Goal: Information Seeking & Learning: Learn about a topic

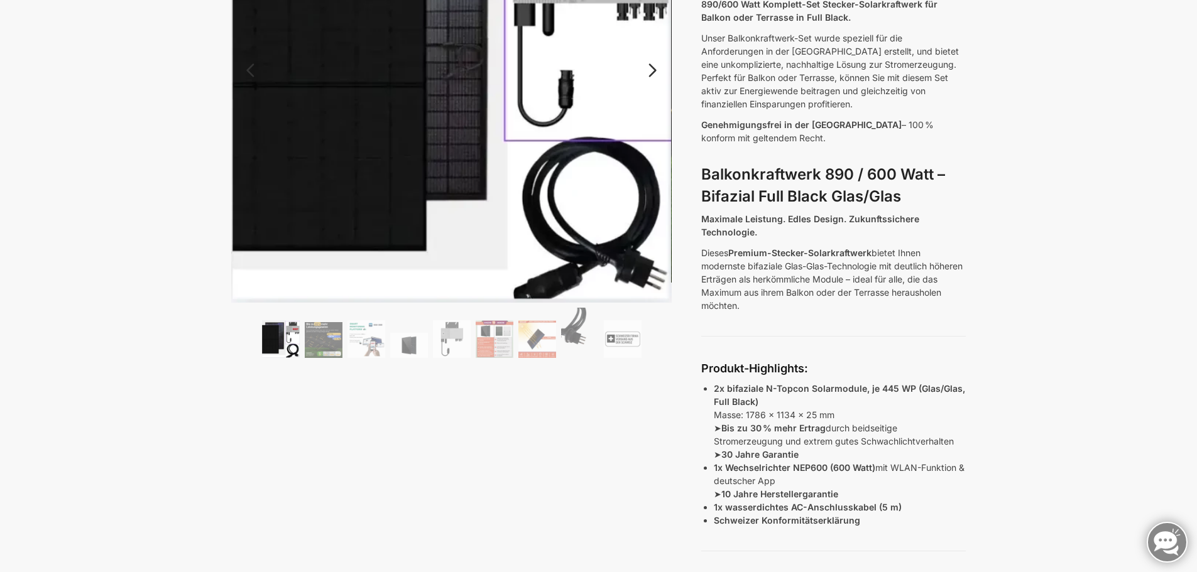
scroll to position [63, 0]
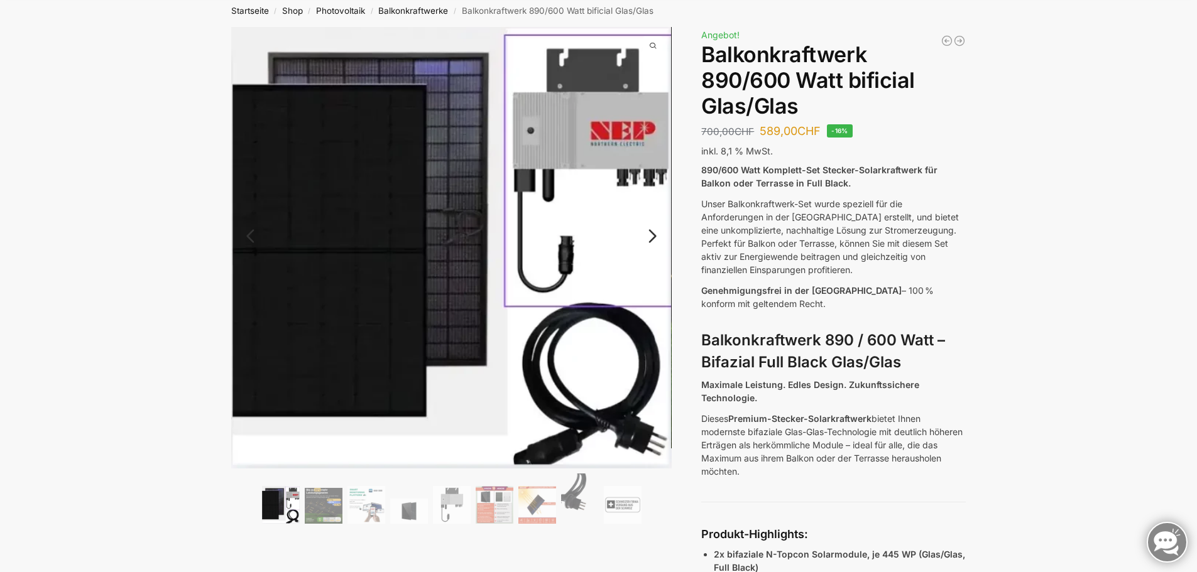
click at [654, 238] on link "Next" at bounding box center [651, 242] width 42 height 13
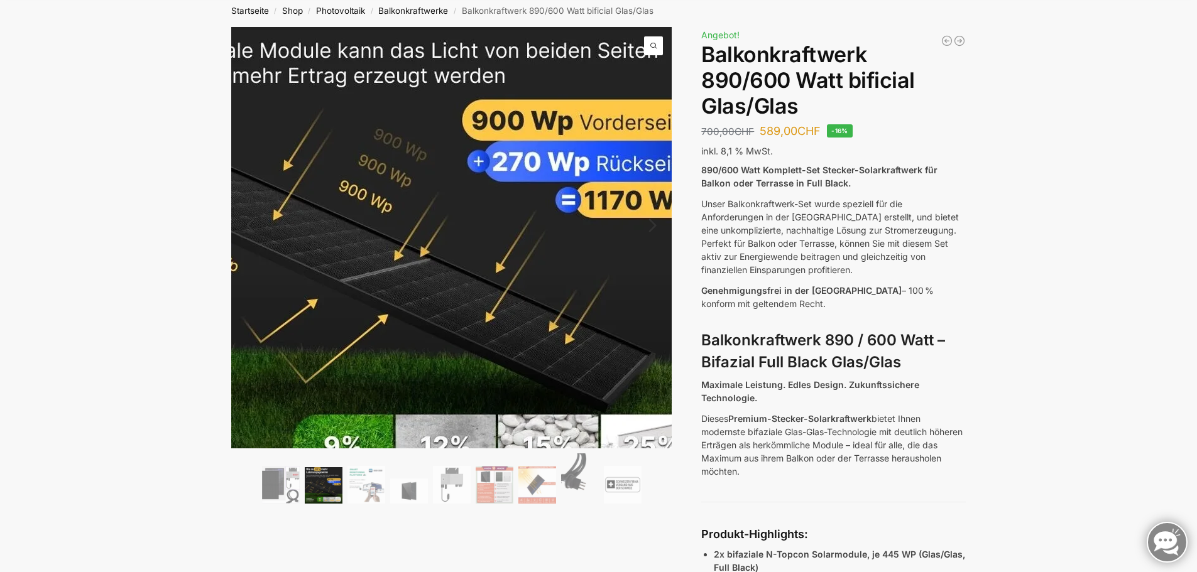
click at [555, 276] on img at bounding box center [404, 220] width 643 height 614
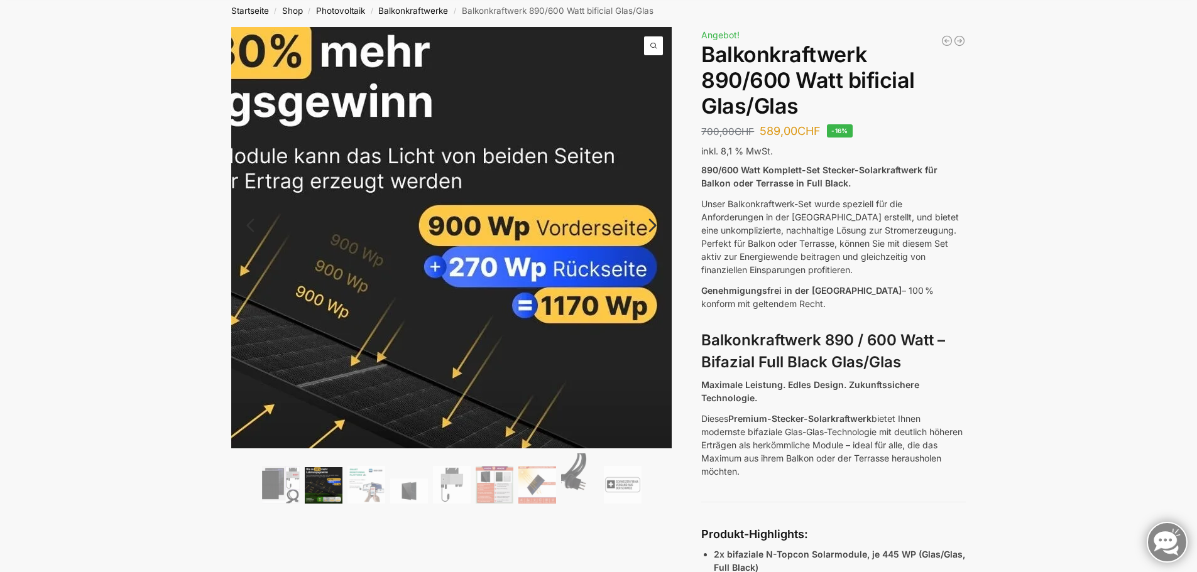
click at [650, 45] on span at bounding box center [653, 45] width 19 height 19
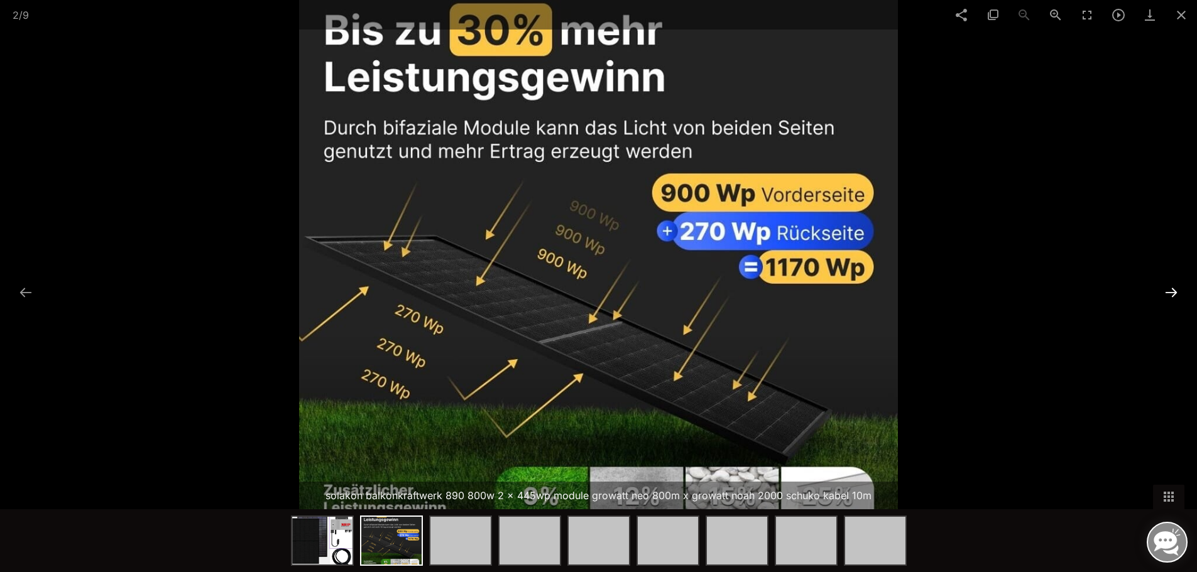
click at [1163, 287] on button at bounding box center [1171, 292] width 26 height 25
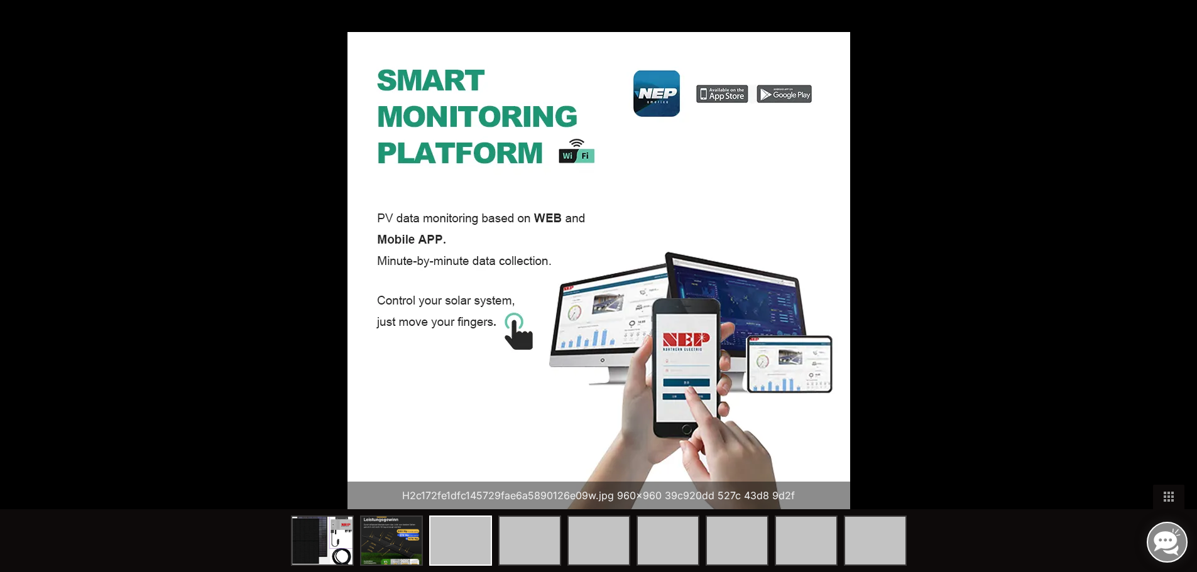
click at [1163, 287] on div "Facebook Twitter GooglePlus Pinterest 3 / 9 H2c172fe1dfc145729fae6a5890126e09w.…" at bounding box center [598, 286] width 1197 height 572
click at [1169, 292] on button at bounding box center [1171, 292] width 26 height 25
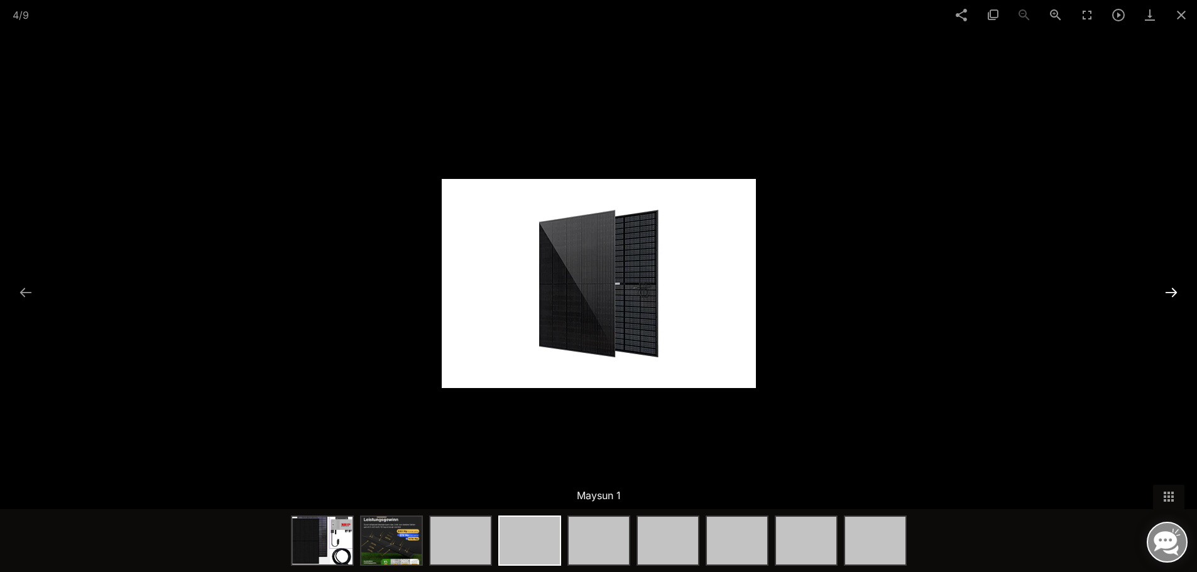
click at [1169, 292] on button at bounding box center [1171, 292] width 26 height 25
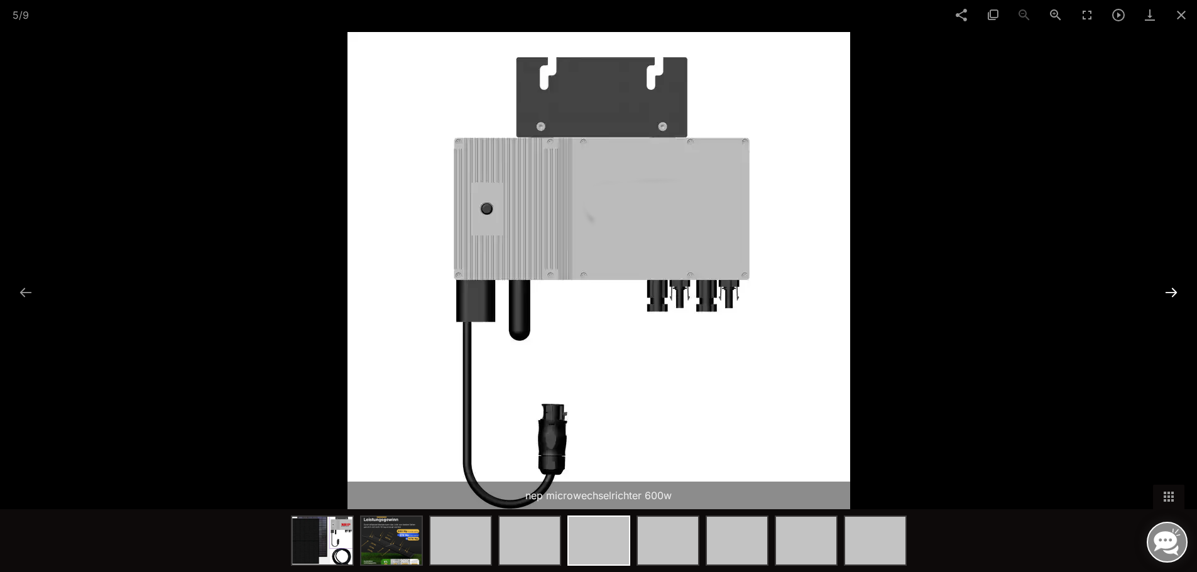
click at [1169, 292] on button at bounding box center [1171, 292] width 26 height 25
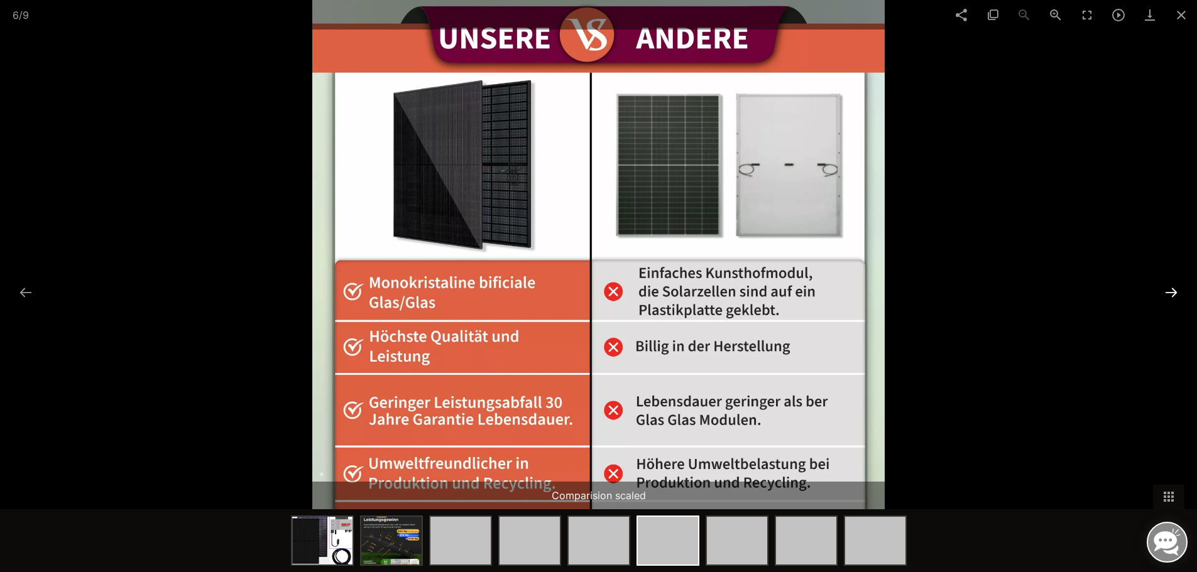
click at [1169, 292] on button at bounding box center [1171, 292] width 26 height 25
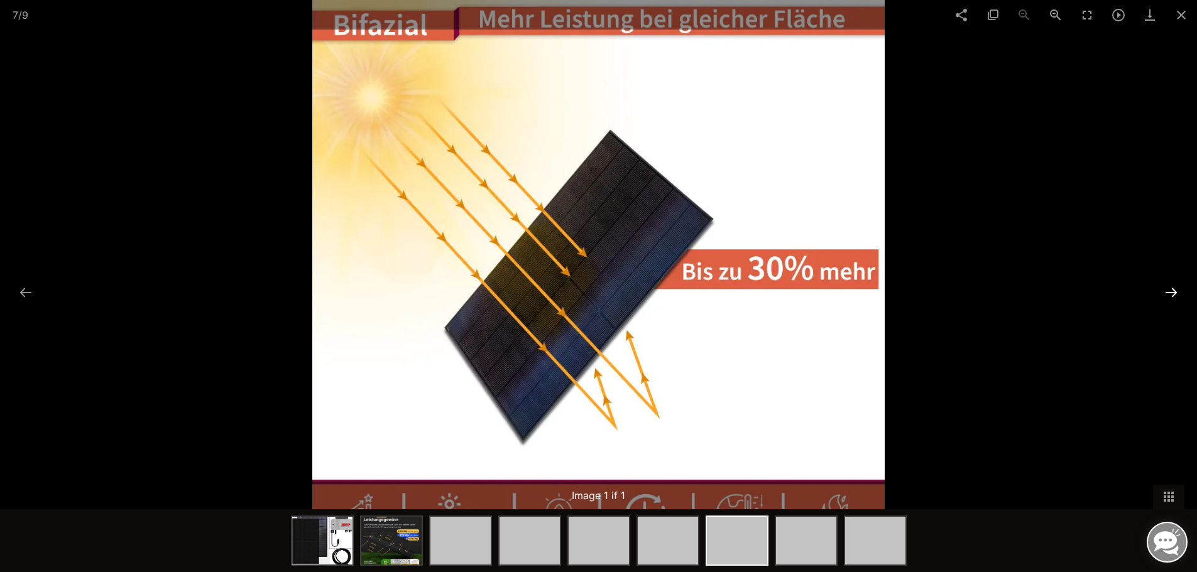
click at [1169, 292] on button at bounding box center [1171, 292] width 26 height 25
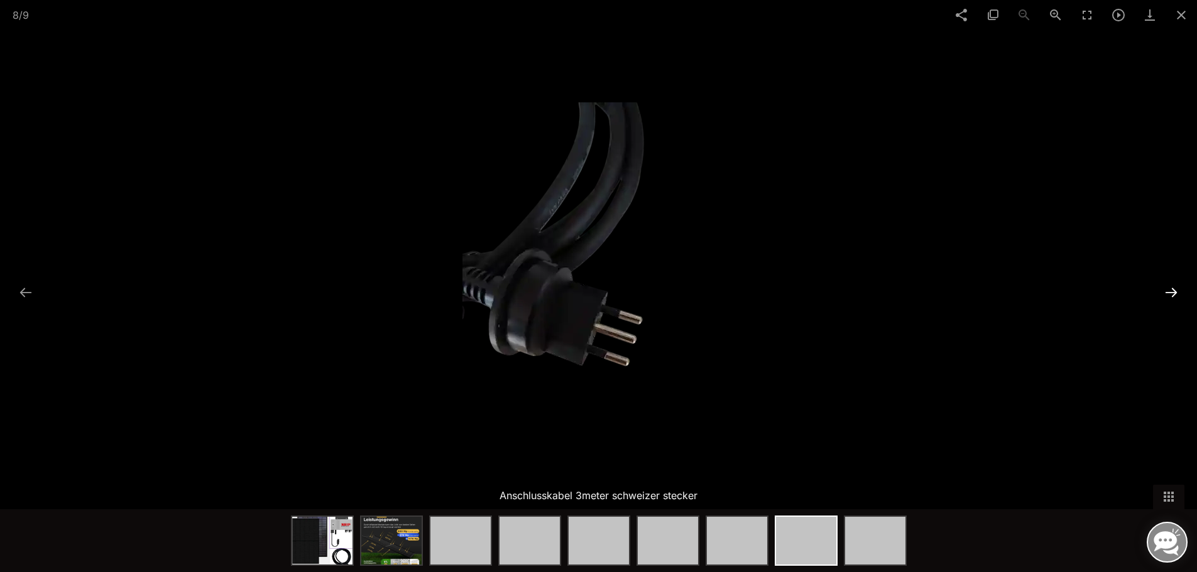
click at [1169, 292] on button at bounding box center [1171, 292] width 26 height 25
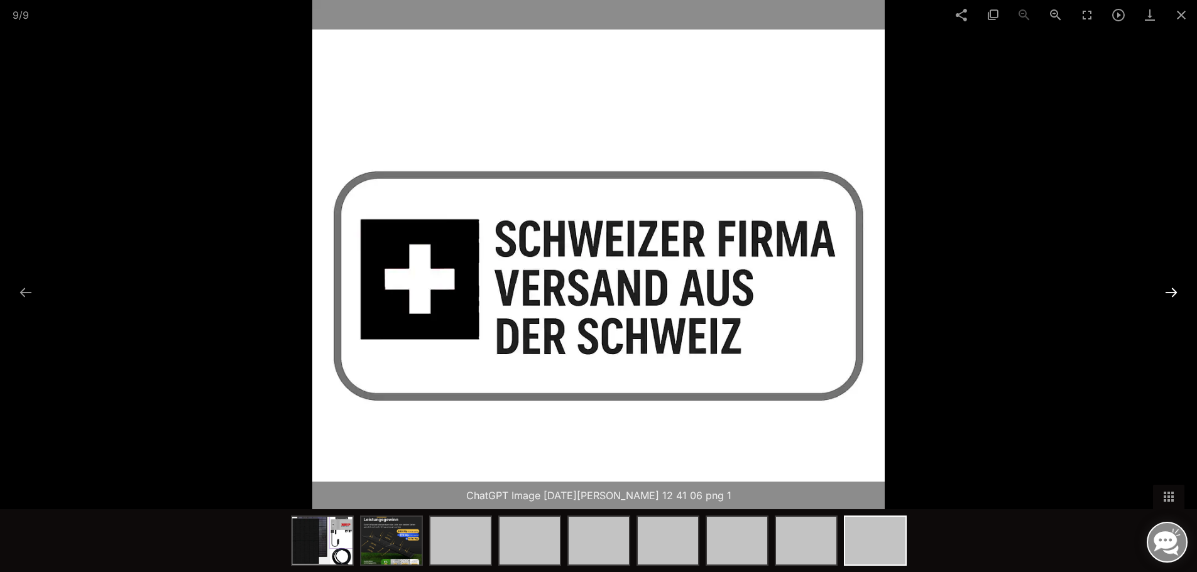
click at [1169, 292] on button at bounding box center [1171, 292] width 26 height 25
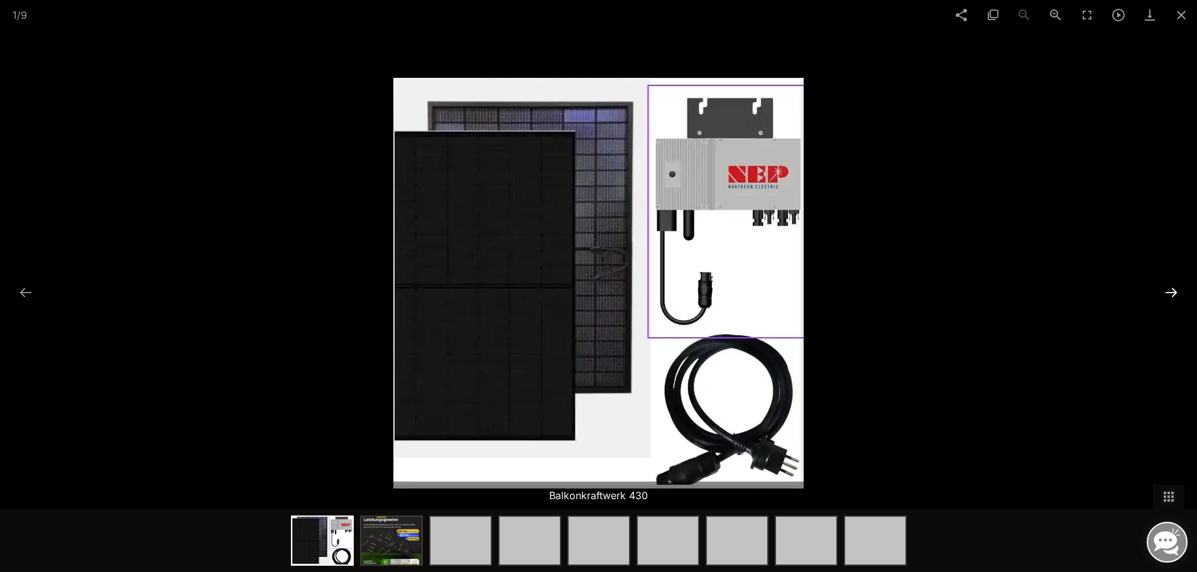
click at [1169, 292] on button at bounding box center [1171, 292] width 26 height 25
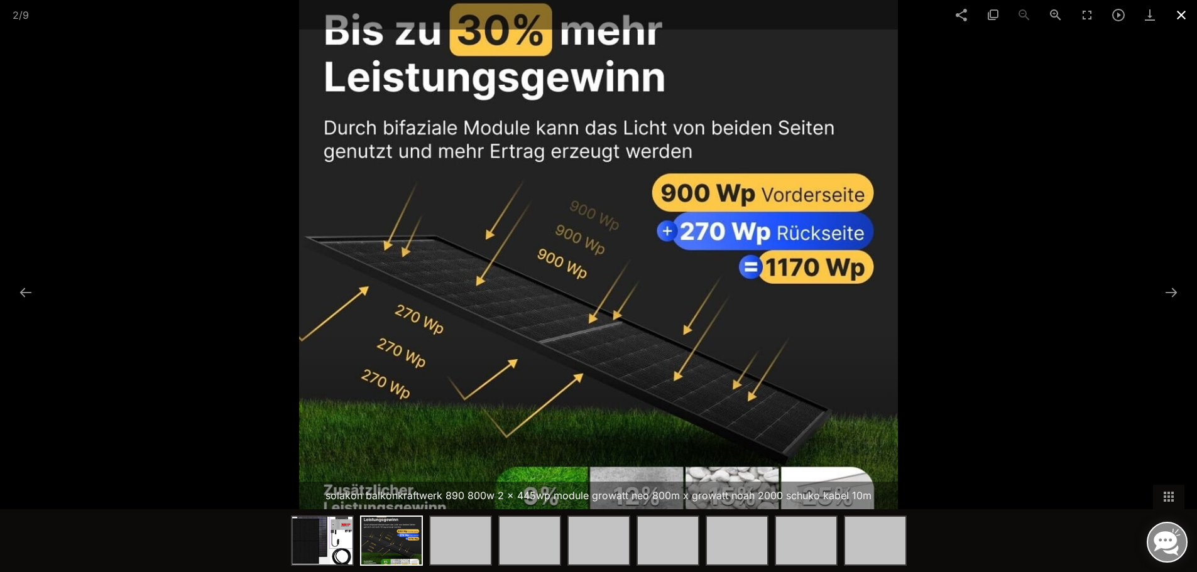
click at [1182, 11] on span at bounding box center [1181, 15] width 31 height 30
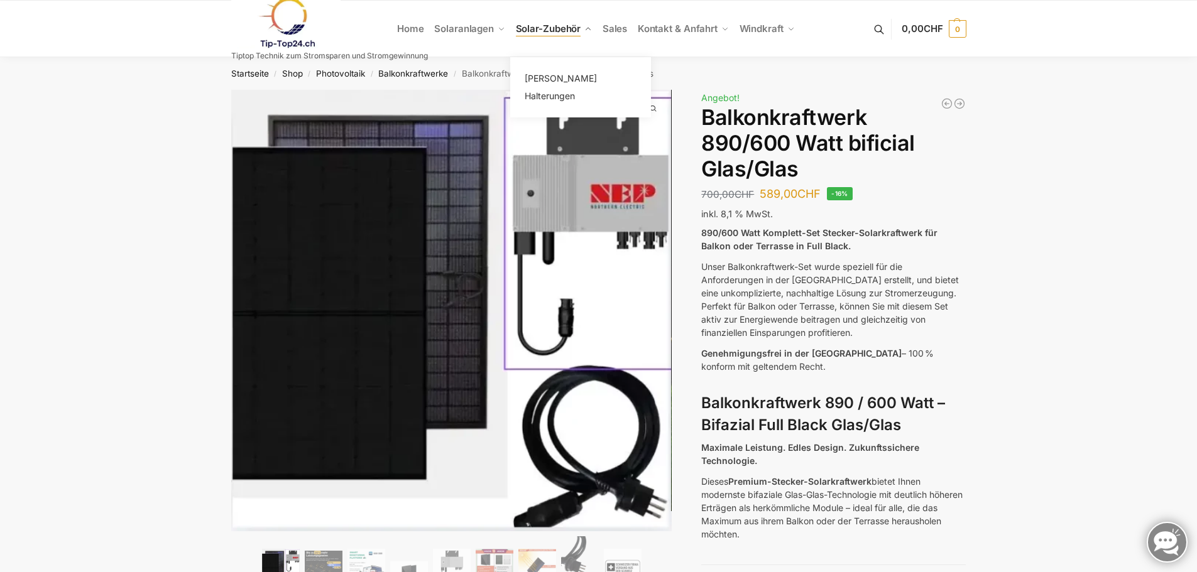
click at [555, 28] on span "Solar-Zubehör" at bounding box center [548, 29] width 65 height 12
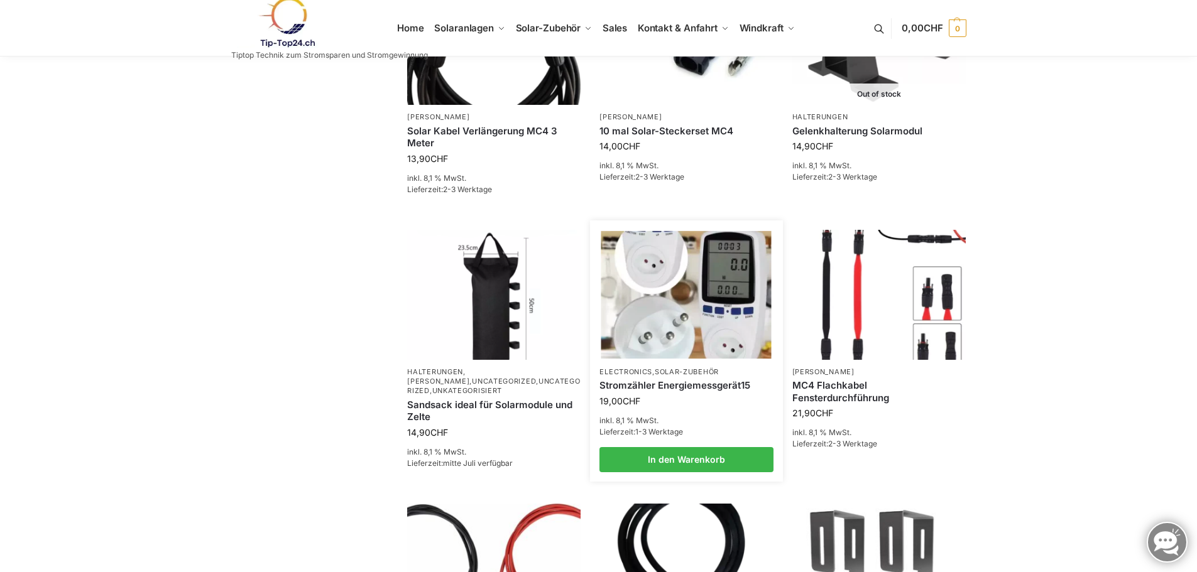
scroll to position [503, 0]
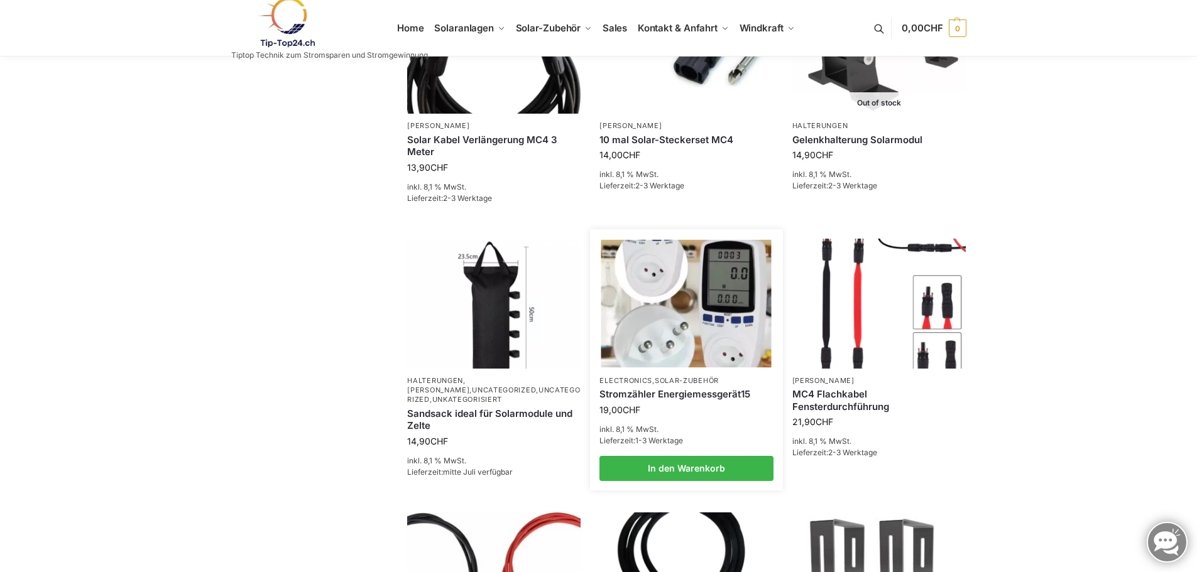
click at [662, 336] on img at bounding box center [686, 303] width 170 height 128
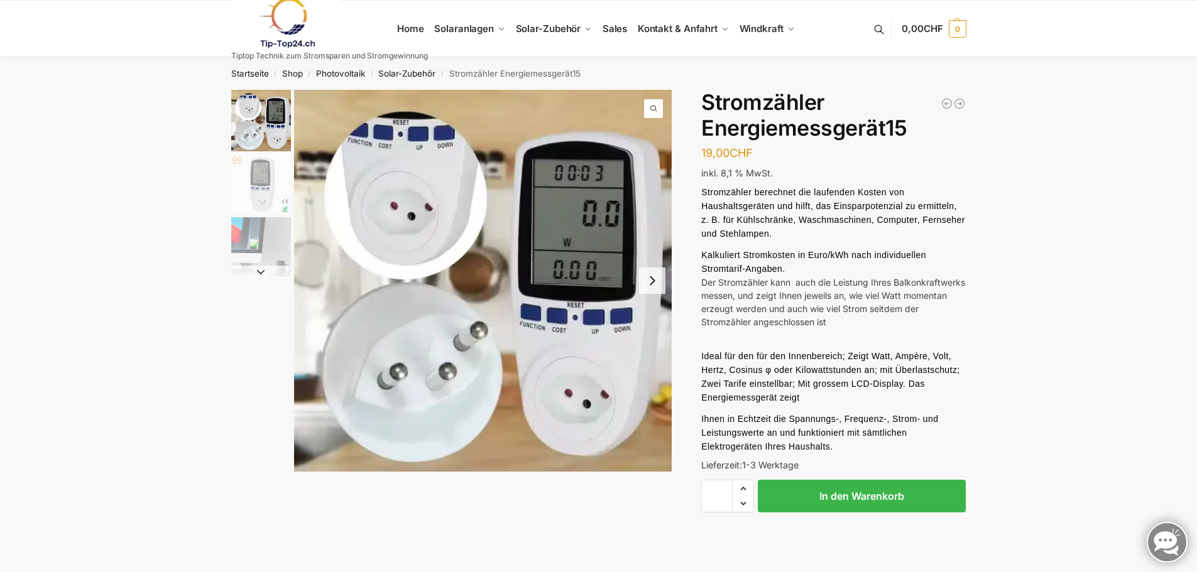
click at [657, 280] on button "Next slide" at bounding box center [652, 281] width 26 height 26
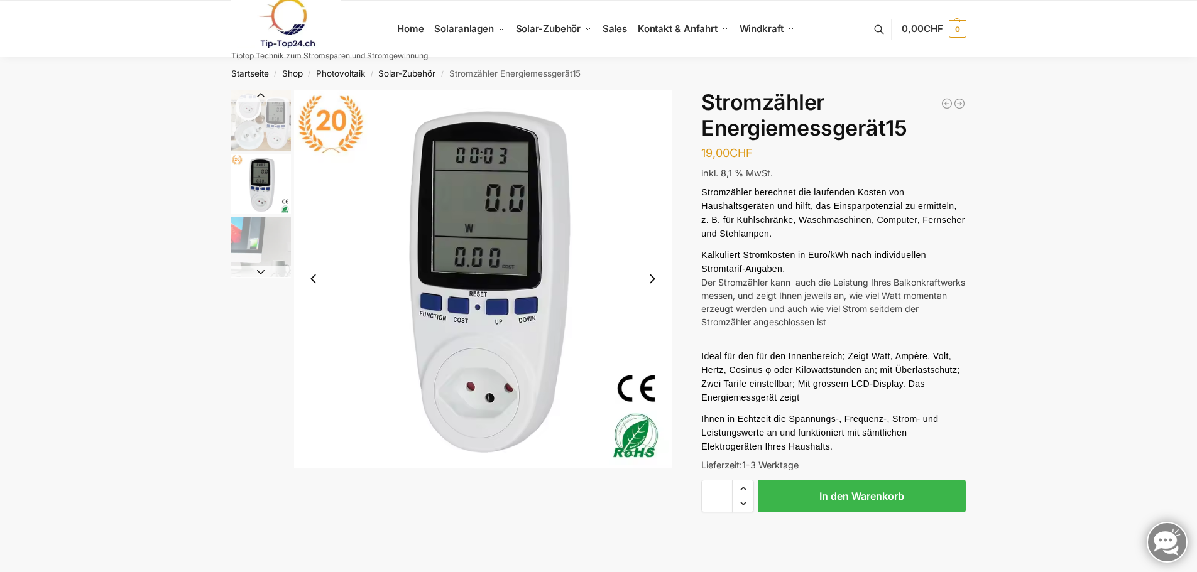
click at [651, 279] on button "Next slide" at bounding box center [652, 279] width 26 height 26
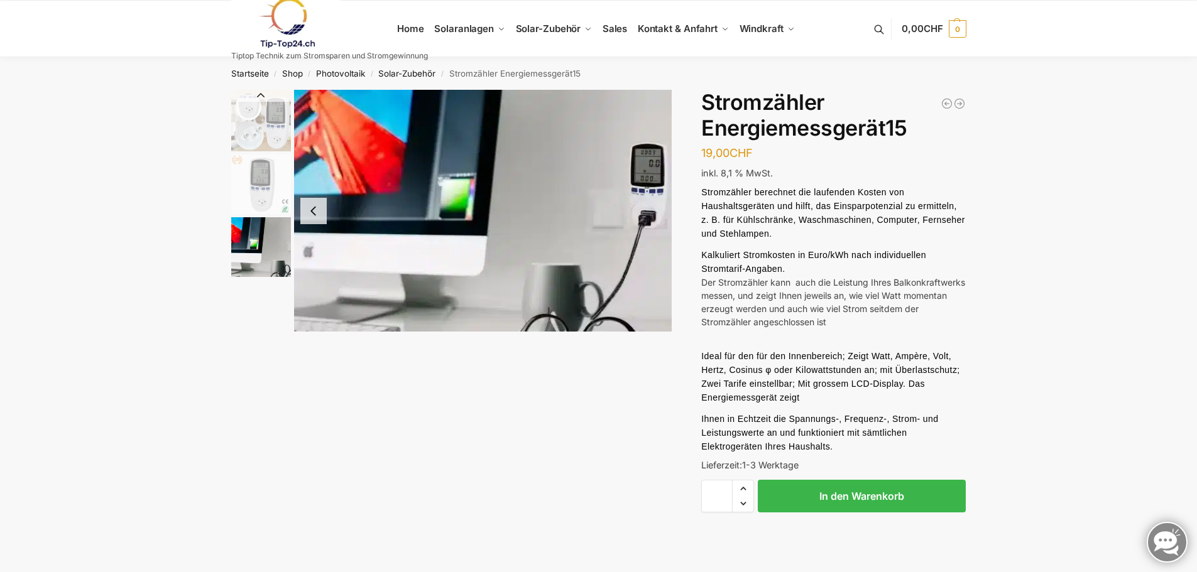
click at [651, 279] on img "3 / 3" at bounding box center [483, 211] width 378 height 242
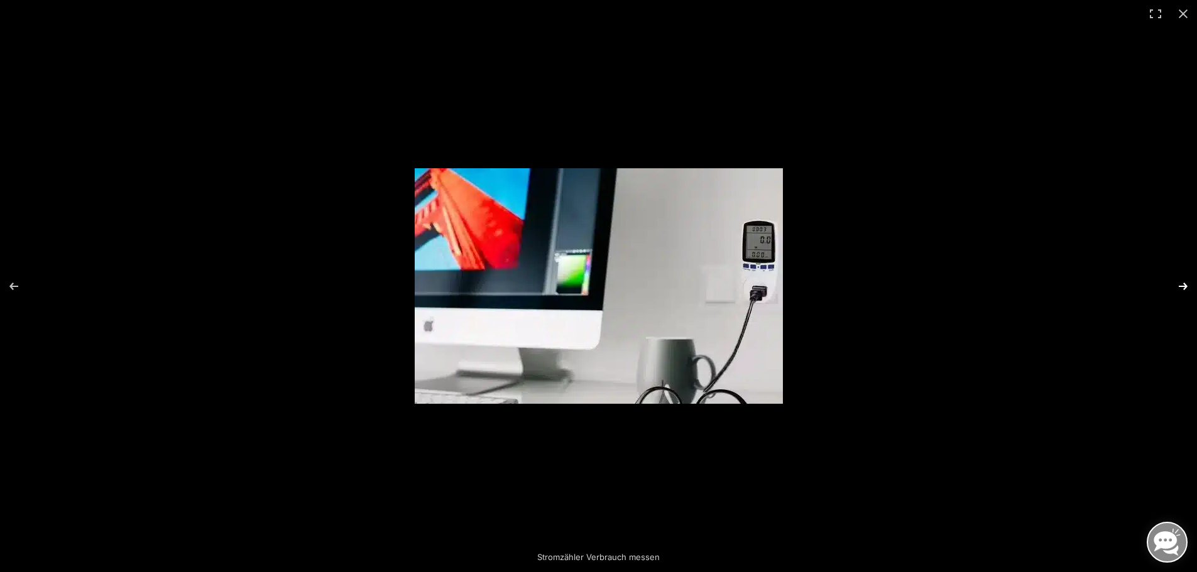
click at [1180, 284] on button "Next (arrow right)" at bounding box center [1175, 286] width 44 height 63
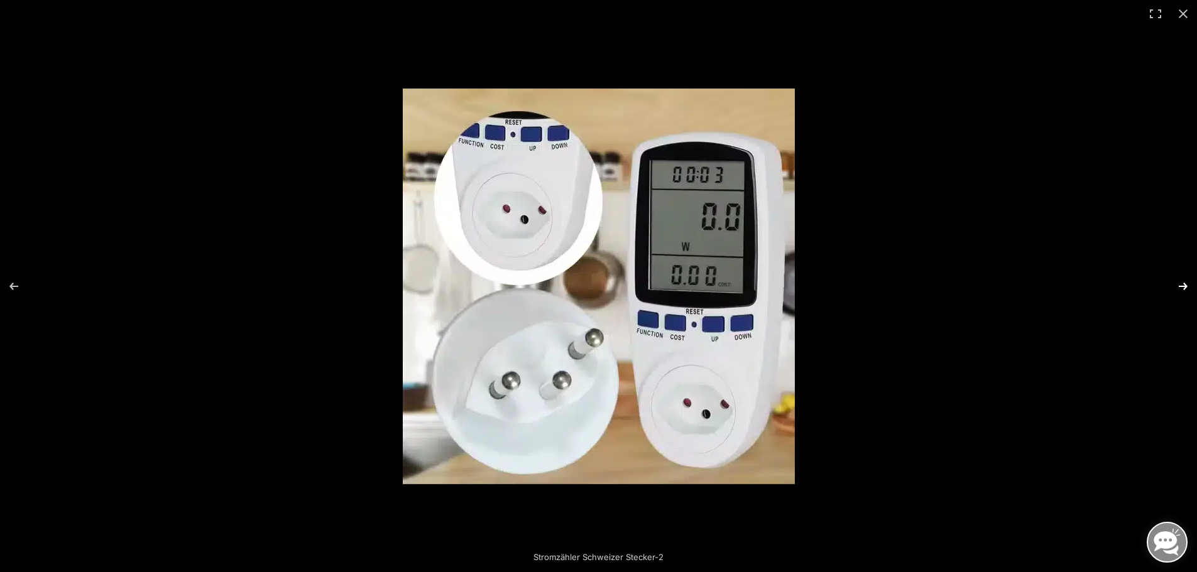
click at [1180, 284] on button "Next (arrow right)" at bounding box center [1175, 286] width 44 height 63
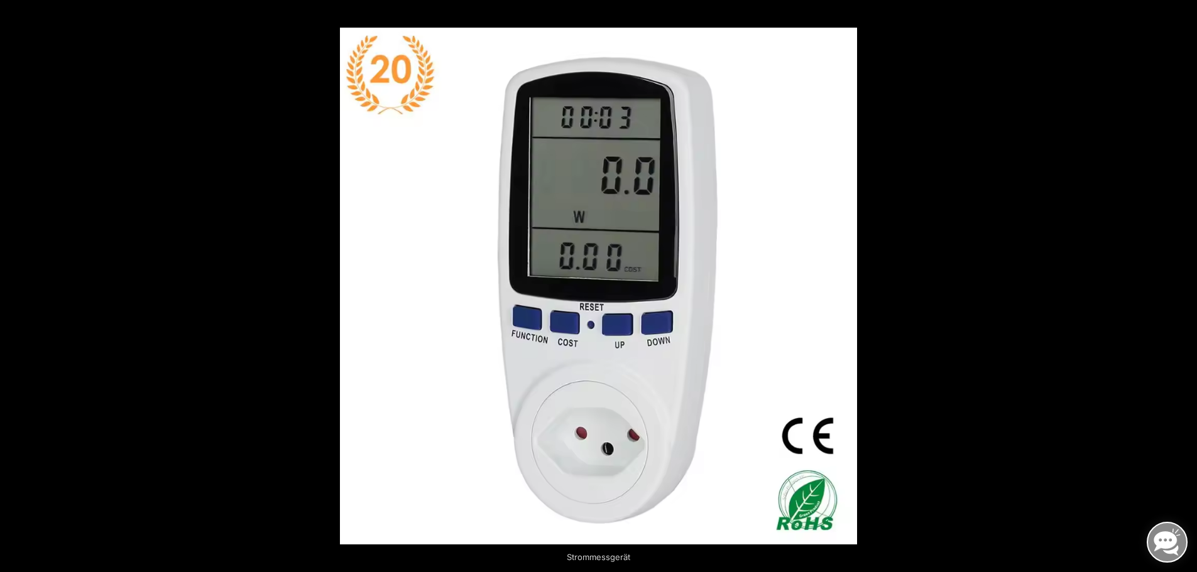
click at [1180, 284] on button "Next (arrow right)" at bounding box center [1175, 286] width 44 height 63
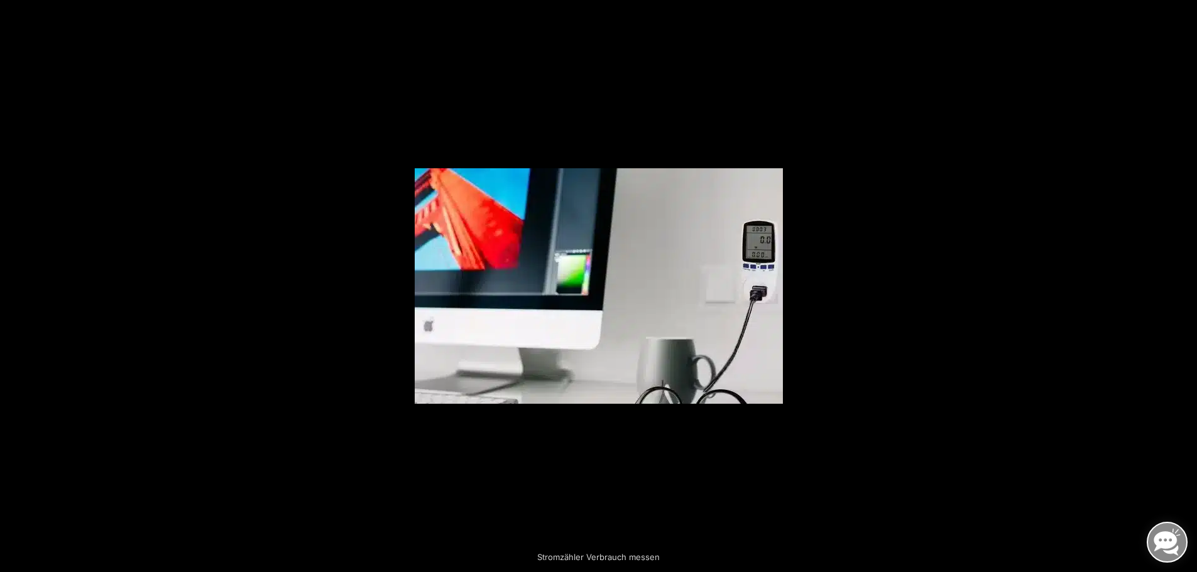
click at [1180, 284] on button "Next (arrow right)" at bounding box center [1175, 286] width 44 height 63
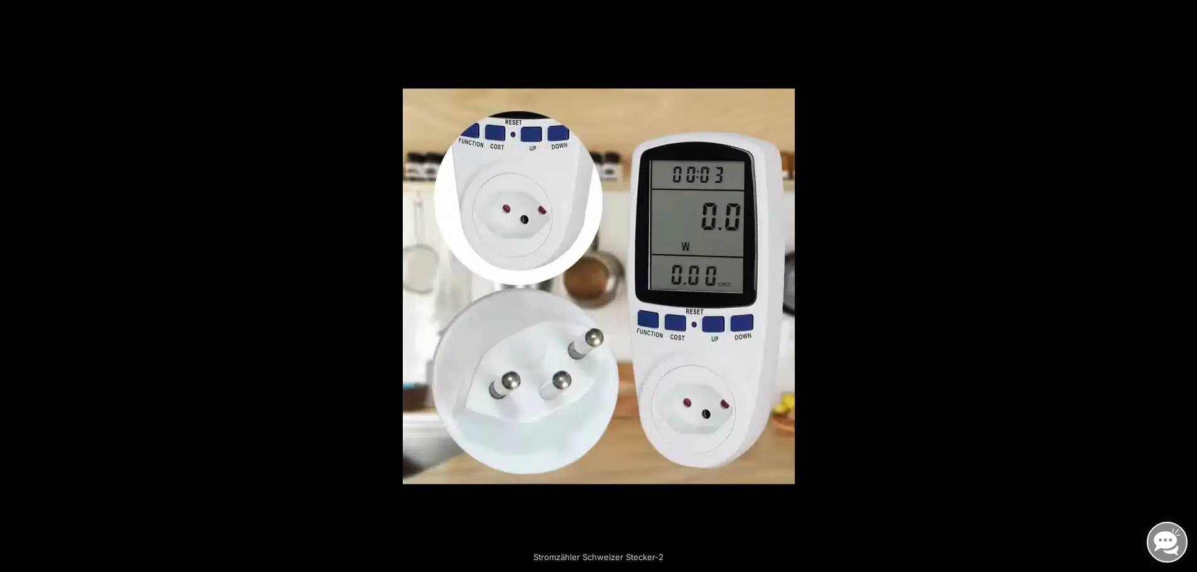
click at [1180, 284] on button "Next (arrow right)" at bounding box center [1175, 286] width 44 height 63
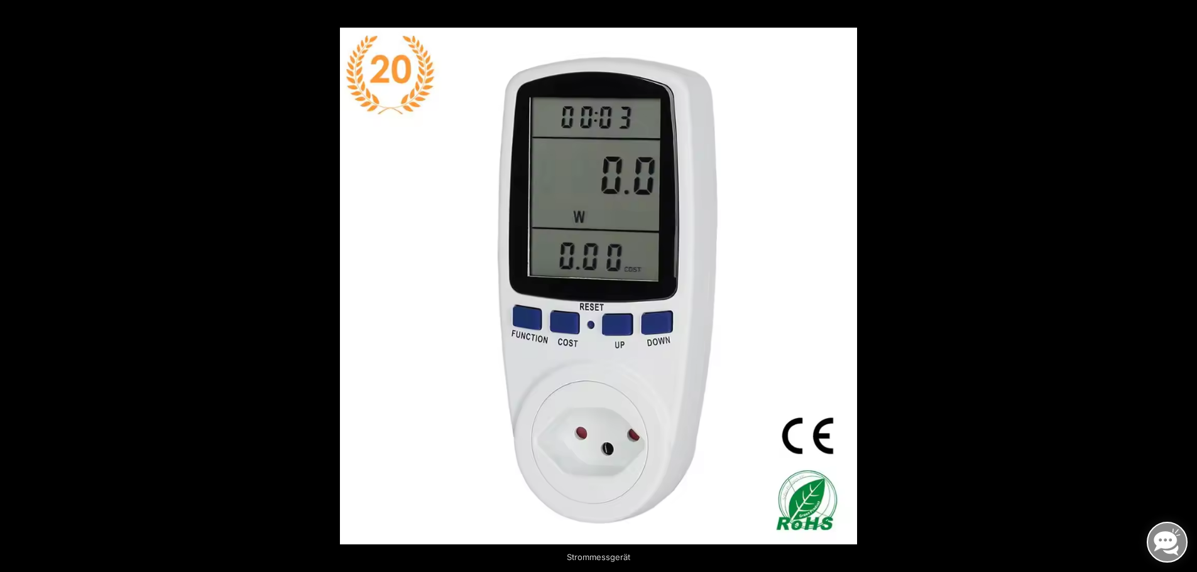
click at [1180, 284] on button "Next (arrow right)" at bounding box center [1175, 286] width 44 height 63
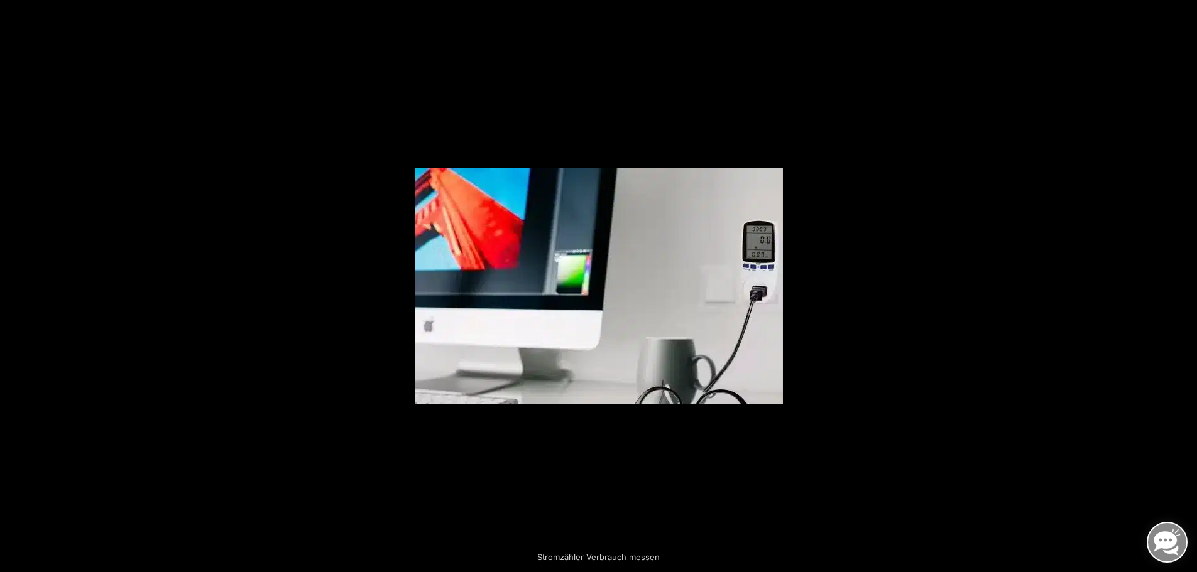
click at [1180, 284] on button "Next (arrow right)" at bounding box center [1175, 286] width 44 height 63
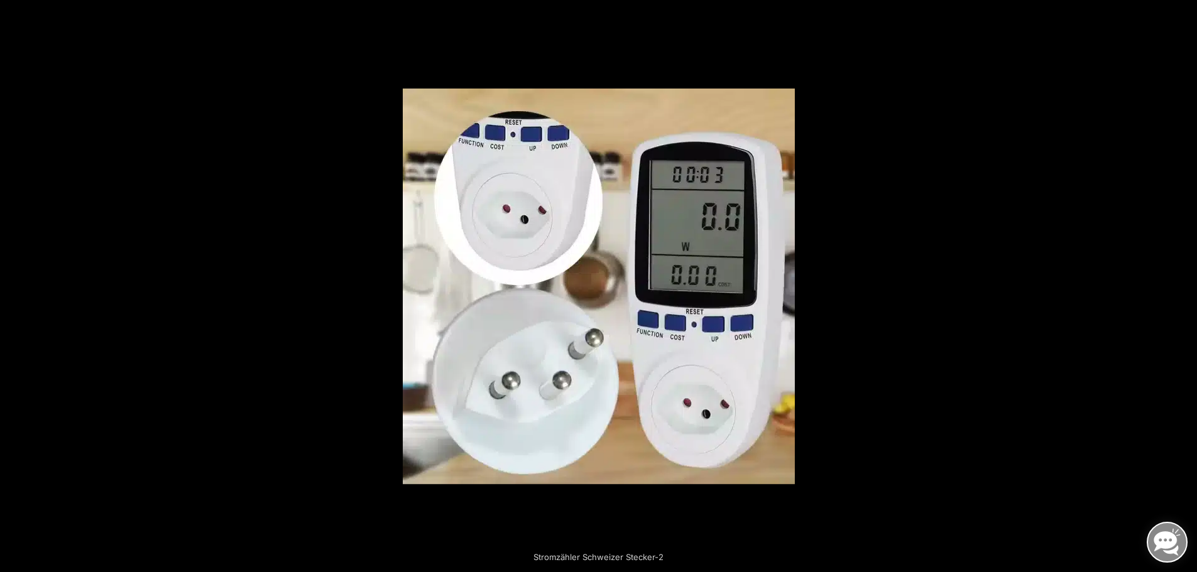
click at [1180, 284] on button "Next (arrow right)" at bounding box center [1175, 286] width 44 height 63
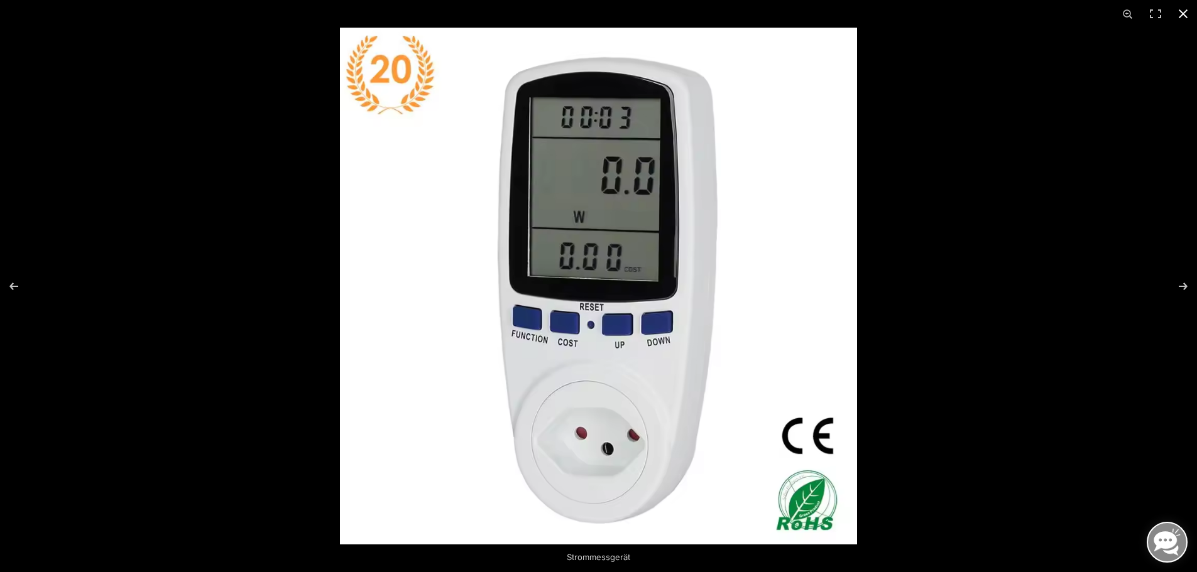
click at [1181, 12] on button "Close (Esc)" at bounding box center [1183, 14] width 28 height 28
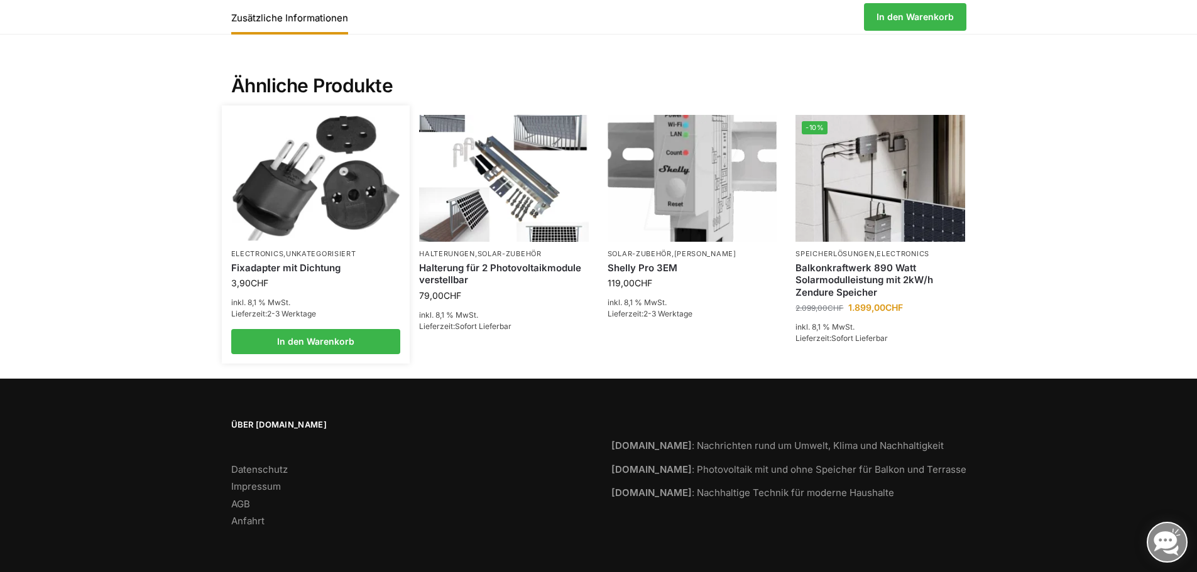
scroll to position [437, 0]
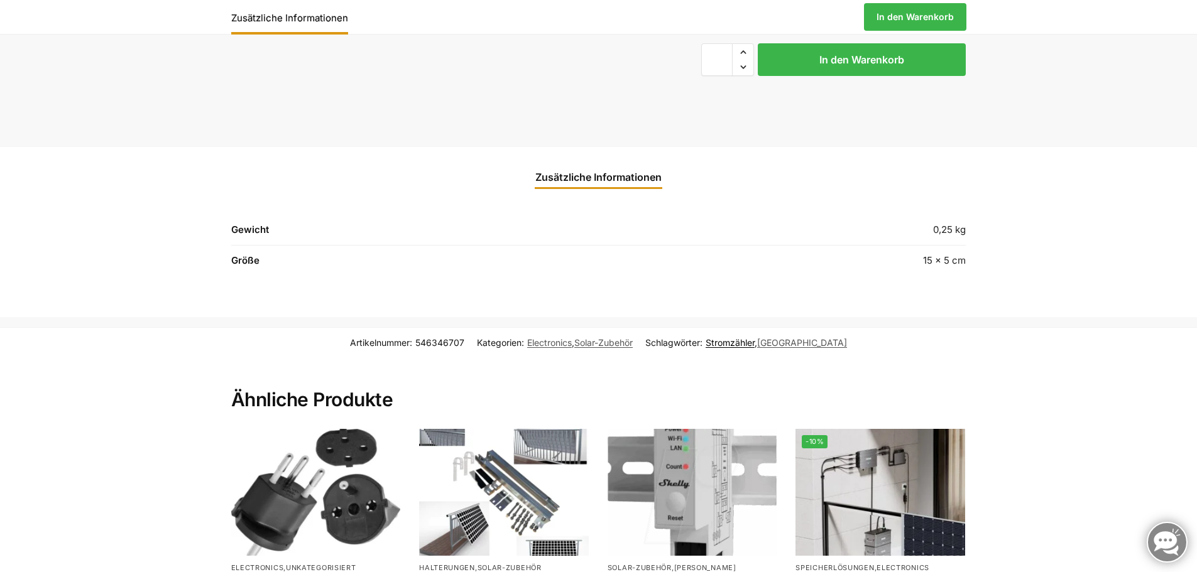
click at [755, 345] on link "Stromzähler" at bounding box center [730, 342] width 49 height 11
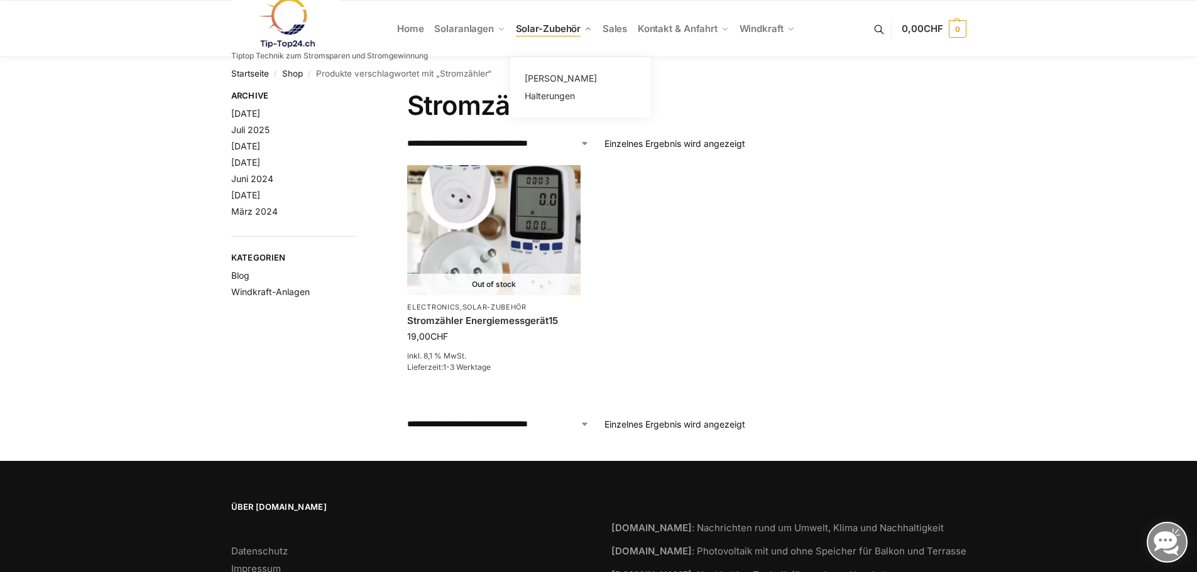
click at [559, 28] on span "Solar-Zubehör" at bounding box center [548, 29] width 65 height 12
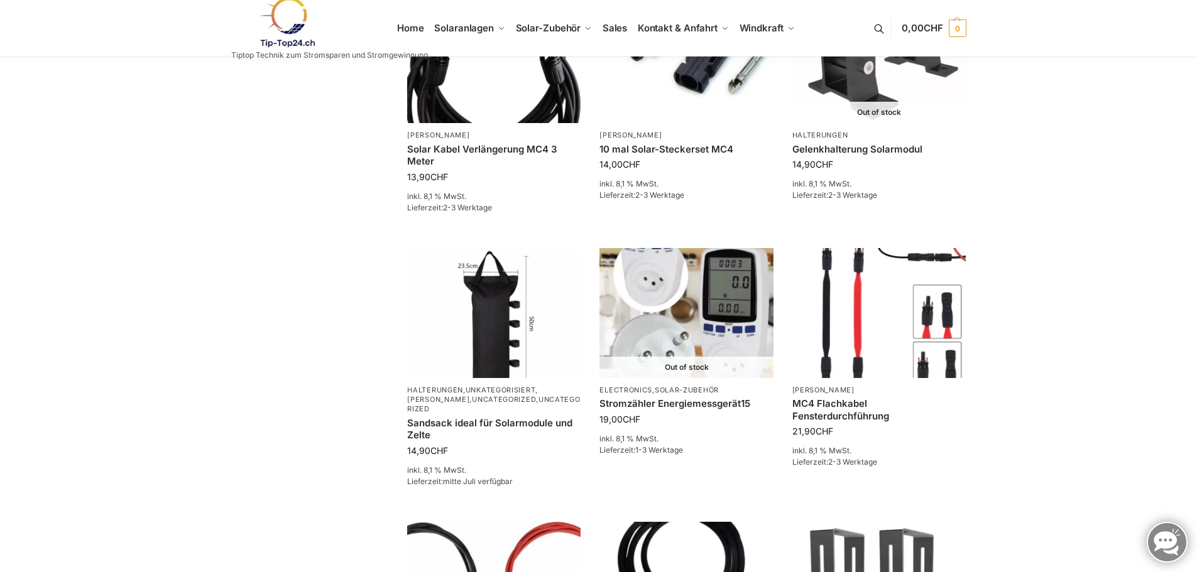
scroll to position [565, 0]
